Goal: Entertainment & Leisure: Consume media (video, audio)

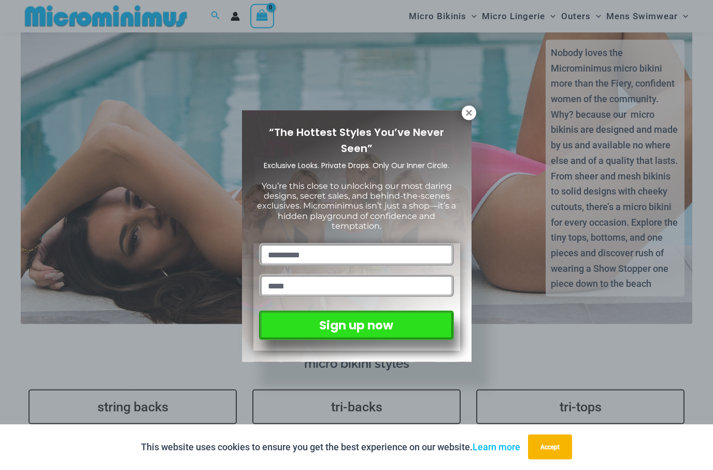
scroll to position [2062, 0]
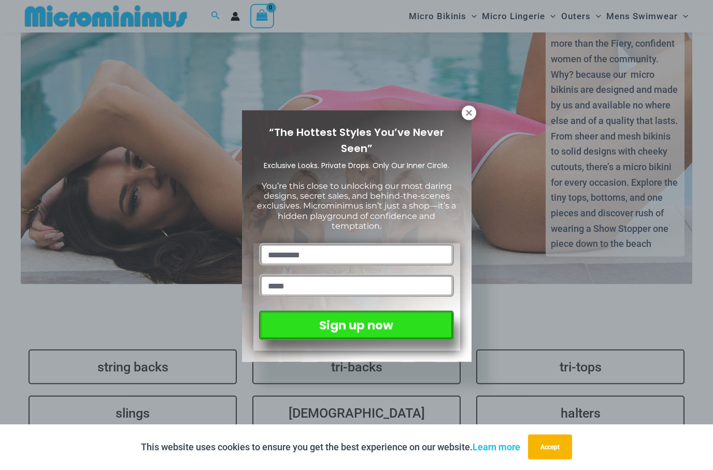
click at [460, 118] on div "“The Hottest Styles You’ve Never Seen” Exclusive Looks. Private Drops. Only Our…" at bounding box center [357, 235] width 230 height 251
click at [473, 111] on icon at bounding box center [468, 112] width 9 height 9
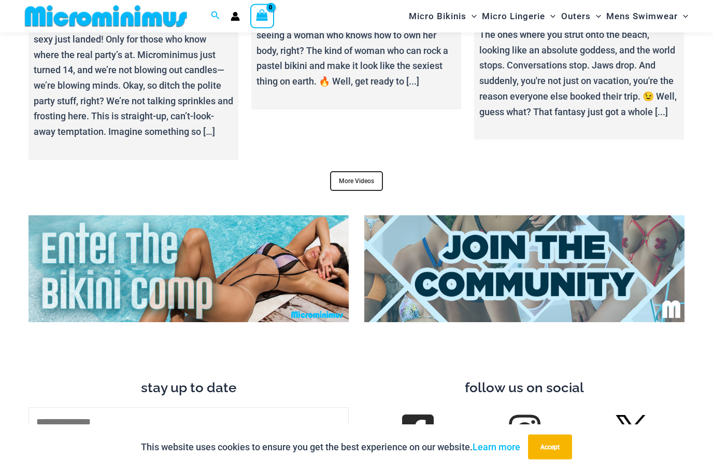
scroll to position [3830, 0]
click at [364, 172] on link "More Videos" at bounding box center [356, 182] width 53 height 20
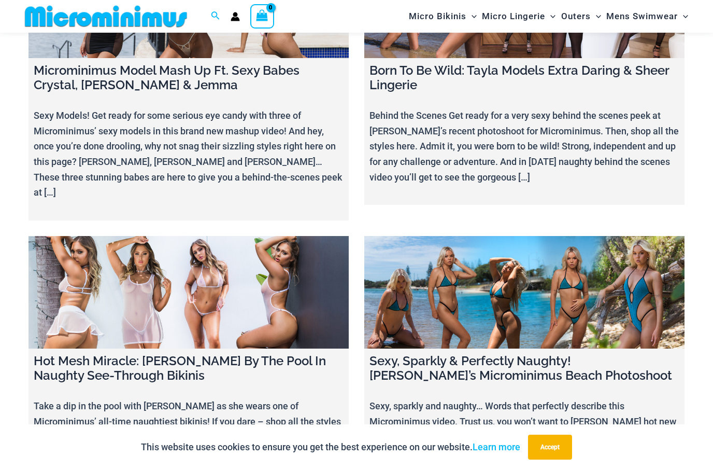
scroll to position [9761, 0]
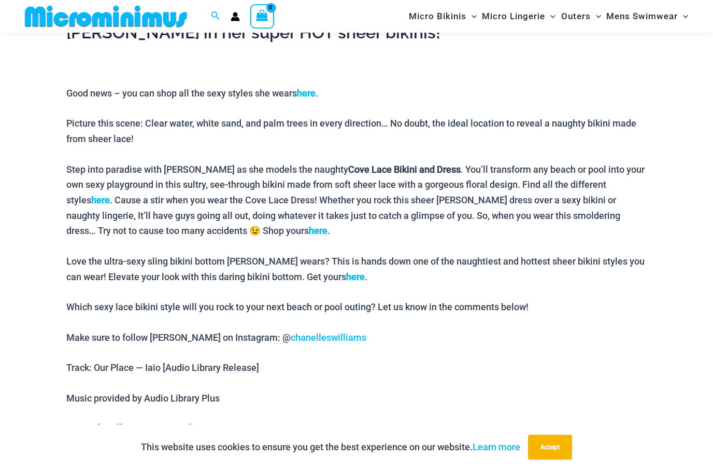
scroll to position [545, 0]
